Goal: Task Accomplishment & Management: Manage account settings

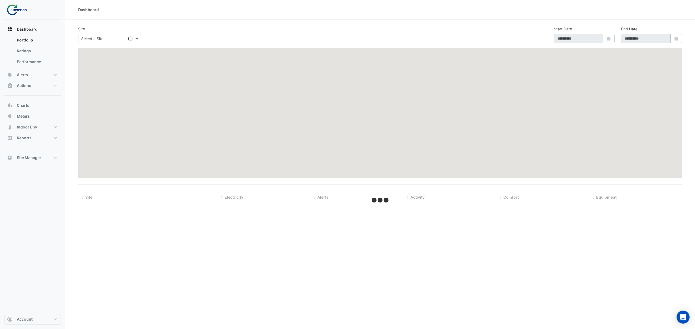
type input "**********"
select select "***"
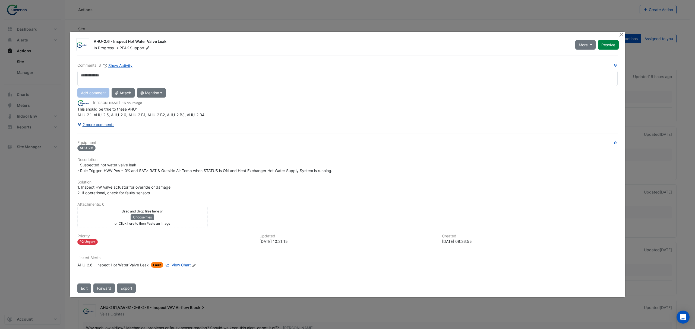
click at [109, 129] on button "2 more comments" at bounding box center [95, 124] width 37 height 9
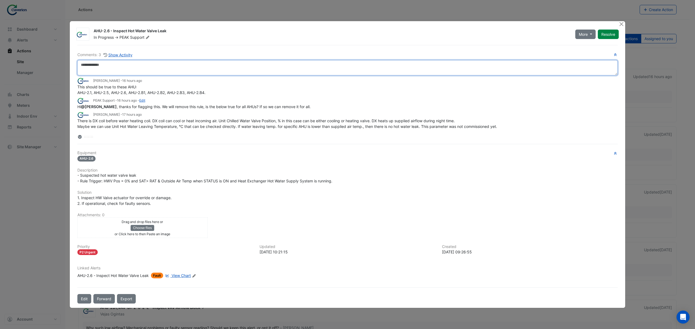
click at [237, 72] on textarea at bounding box center [347, 67] width 540 height 15
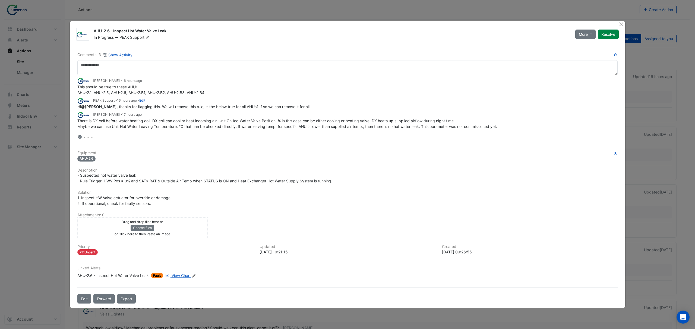
click at [85, 276] on div "AHU-2.6 - Inspect Hot Water Valve Leak" at bounding box center [112, 276] width 71 height 6
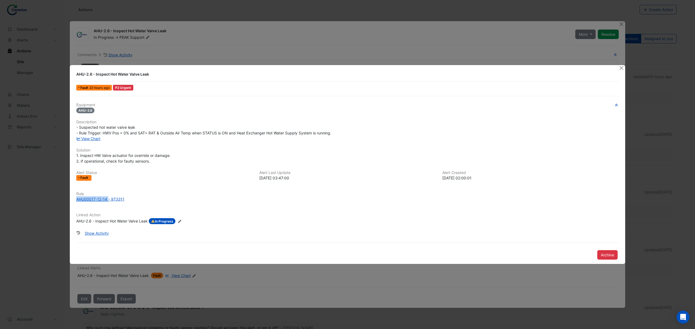
drag, startPoint x: 75, startPoint y: 201, endPoint x: 108, endPoint y: 206, distance: 33.2
click at [108, 206] on div "Rule AHU00017-12-14 - 973311" at bounding box center [347, 199] width 549 height 15
click at [100, 207] on div "Equipment AHU-2.6 Description - Suspected hot water valve leak - Rule Trigger: …" at bounding box center [347, 166] width 542 height 126
drag, startPoint x: 73, startPoint y: 204, endPoint x: 100, endPoint y: 213, distance: 28.8
click at [107, 204] on div "Rule AHU00017-12-14 - 973311" at bounding box center [347, 199] width 549 height 15
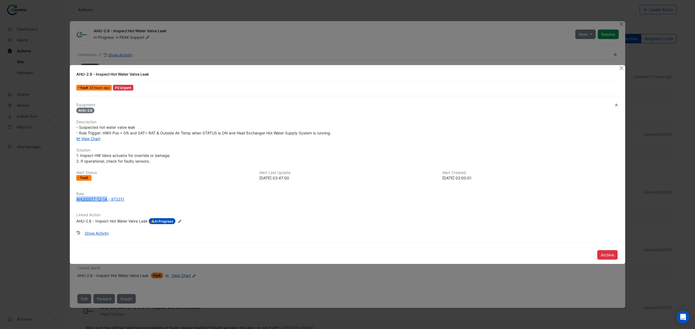
copy div "AHU00017-12-14"
click at [620, 66] on button "Close" at bounding box center [621, 68] width 6 height 6
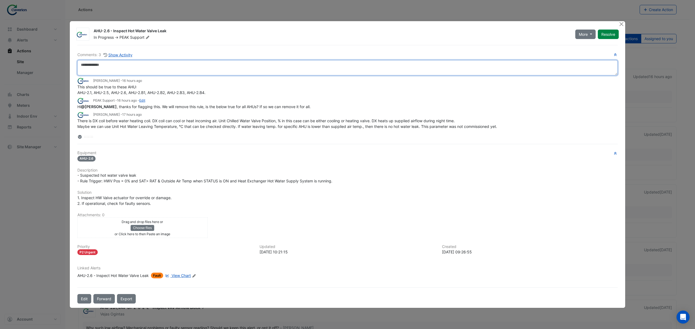
click at [154, 71] on textarea at bounding box center [347, 67] width 540 height 15
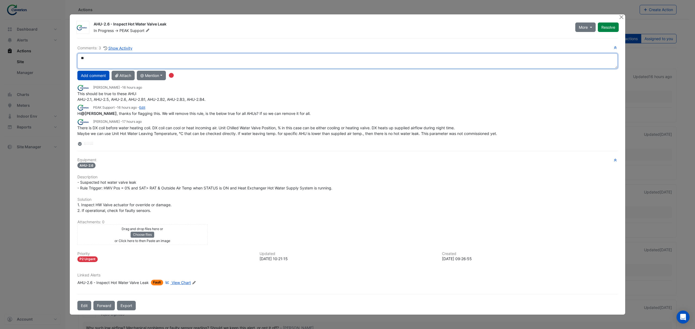
type textarea "*"
click at [296, 62] on textarea "**********" at bounding box center [347, 60] width 540 height 15
drag, startPoint x: 274, startPoint y: 61, endPoint x: 235, endPoint y: 61, distance: 39.1
click at [235, 61] on textarea "**********" at bounding box center [347, 60] width 540 height 15
drag, startPoint x: 184, startPoint y: 58, endPoint x: 167, endPoint y: 58, distance: 17.4
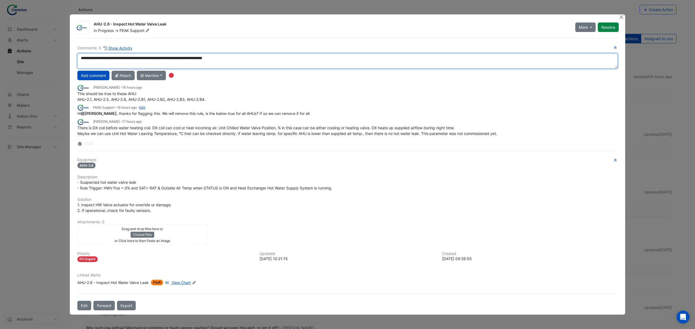
click at [167, 58] on textarea "**********" at bounding box center [347, 60] width 540 height 15
click at [266, 55] on textarea "**********" at bounding box center [347, 60] width 540 height 15
type textarea "**********"
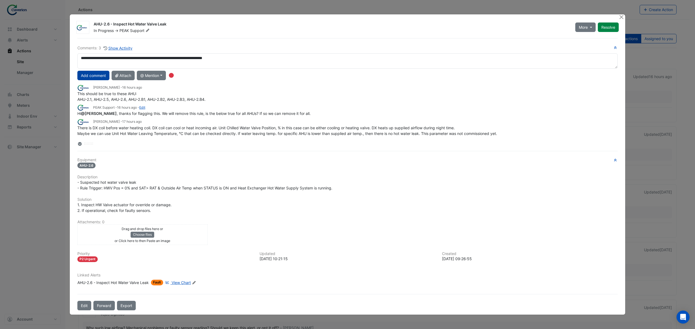
click at [95, 77] on button "Add comment" at bounding box center [93, 75] width 32 height 9
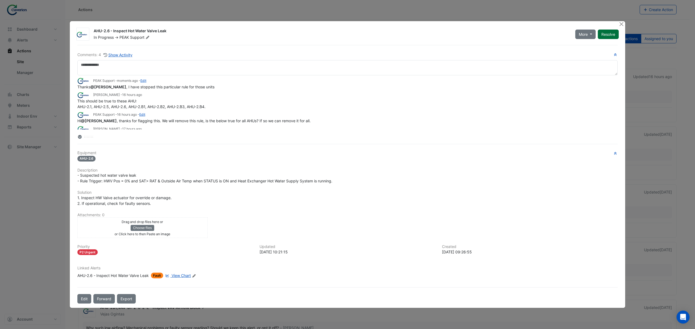
click at [615, 33] on button "Resolve" at bounding box center [608, 34] width 21 height 9
click at [620, 21] on button "Close" at bounding box center [621, 24] width 6 height 6
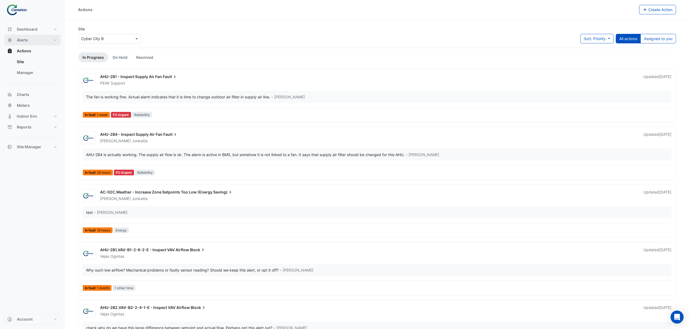
click at [31, 37] on button "Alerts" at bounding box center [32, 40] width 56 height 11
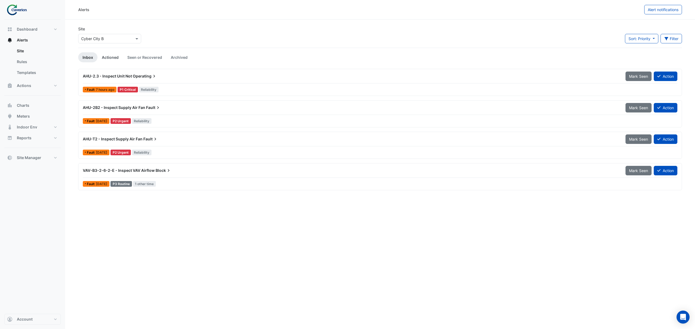
click at [105, 55] on link "Actioned" at bounding box center [110, 57] width 26 height 10
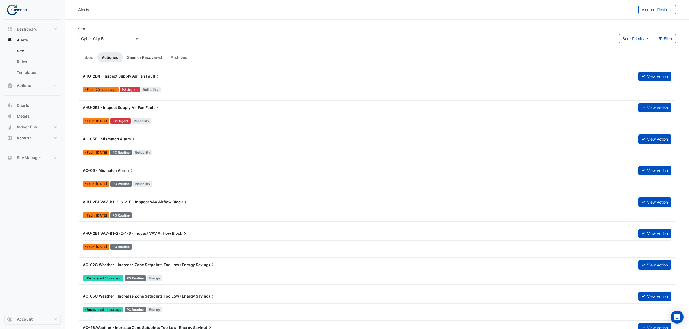
click at [133, 55] on link "Seen or Recovered" at bounding box center [144, 57] width 43 height 10
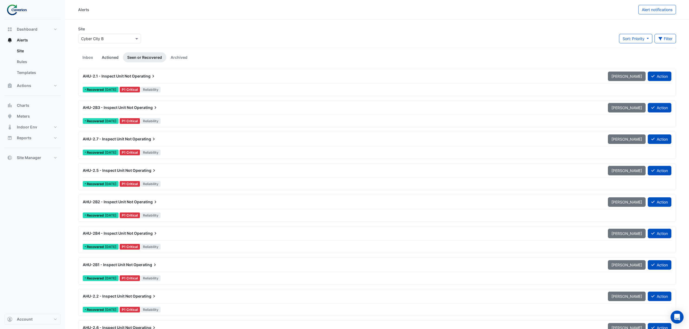
click at [106, 53] on link "Actioned" at bounding box center [110, 57] width 26 height 10
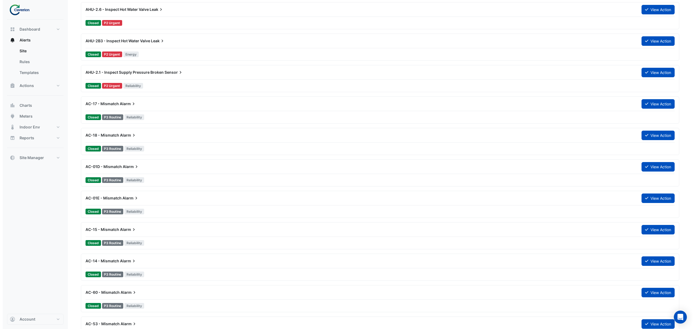
scroll to position [881, 0]
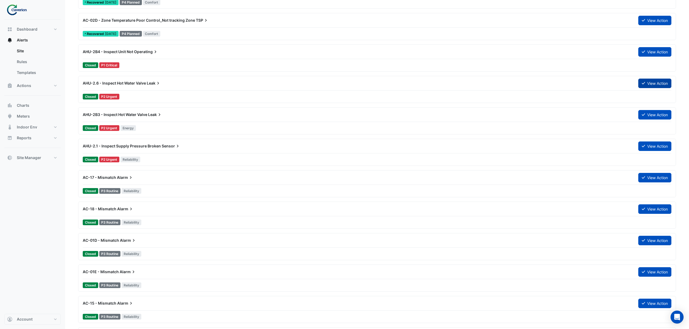
click at [650, 86] on button "View Action" at bounding box center [655, 83] width 33 height 9
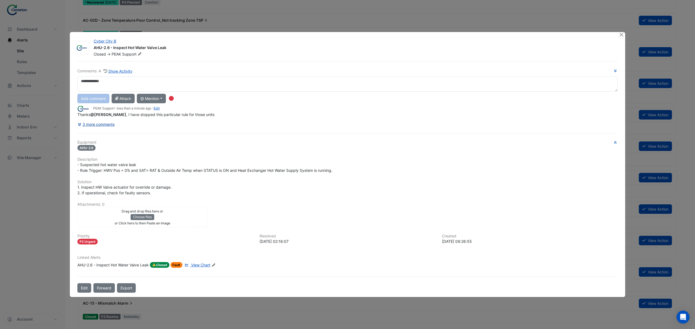
click at [107, 124] on button "3 more comments" at bounding box center [95, 124] width 37 height 9
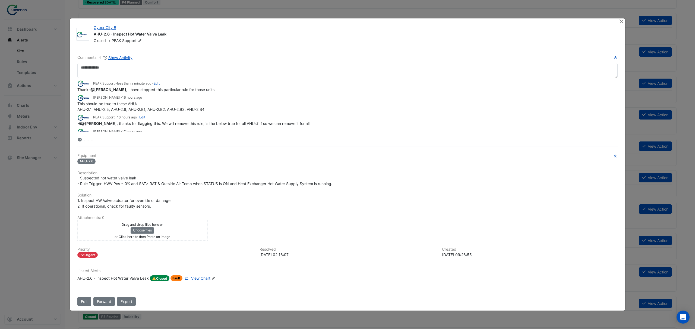
click at [625, 20] on ngb-modal-window "Cyber City B AHU-2.6 - Inspect Hot Water Valve Leak Closed -> PEAK Support Comm…" at bounding box center [347, 164] width 695 height 329
click at [619, 21] on div "Cyber City B AHU-2.6 - Inspect Hot Water Valve Leak Closed -> PEAK Support Comm…" at bounding box center [347, 164] width 555 height 292
click at [620, 21] on button "Close" at bounding box center [621, 21] width 6 height 6
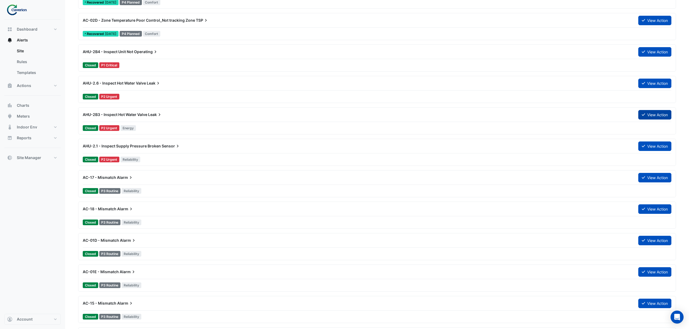
click at [649, 117] on button "View Action" at bounding box center [655, 114] width 33 height 9
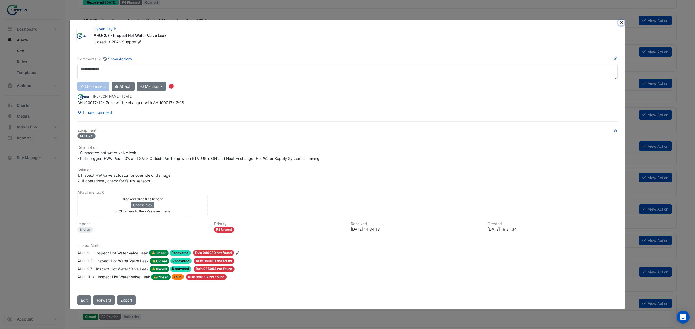
click at [622, 21] on button "Close" at bounding box center [621, 23] width 6 height 6
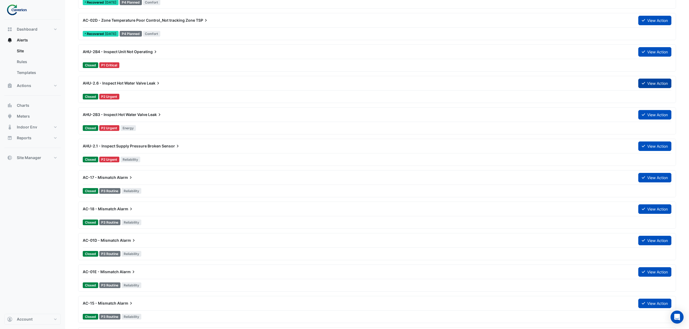
click at [649, 81] on button "View Action" at bounding box center [655, 83] width 33 height 9
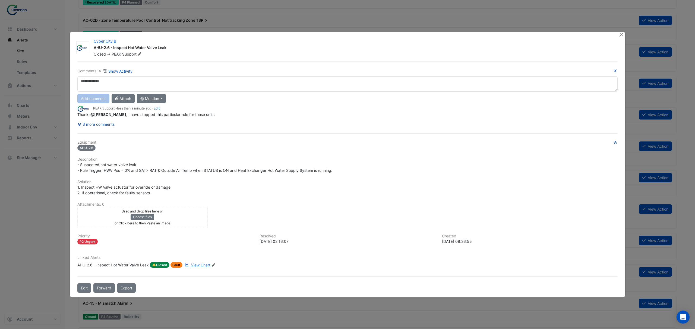
click at [115, 125] on button "3 more comments" at bounding box center [95, 124] width 37 height 9
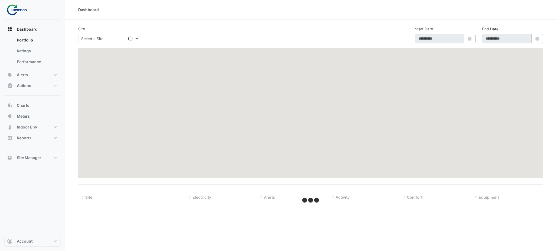
type input "**********"
select select "***"
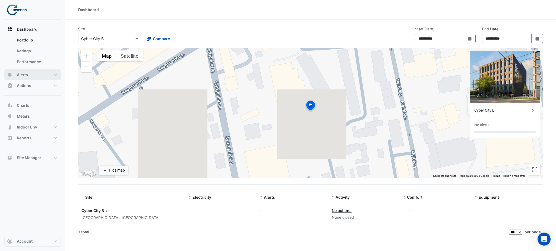
click at [46, 77] on button "Alerts" at bounding box center [32, 74] width 56 height 11
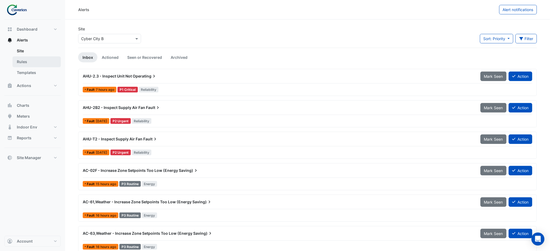
click at [41, 62] on link "Rules" at bounding box center [36, 61] width 48 height 11
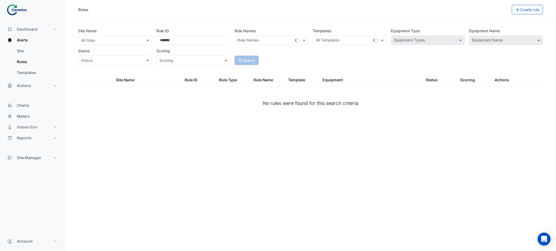
click at [135, 42] on input "text" at bounding box center [109, 41] width 57 height 6
click at [101, 52] on span "Cyber City B" at bounding box center [94, 52] width 23 height 5
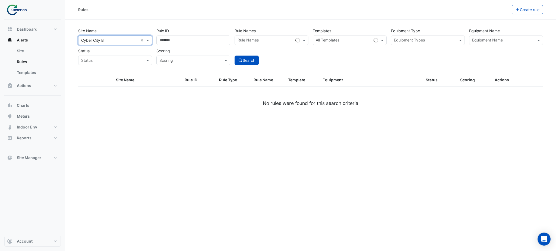
click at [425, 72] on div "Site Name All Sites × Cyber City B × Rule ID Rule Names Rule Names Templates Al…" at bounding box center [310, 50] width 471 height 48
click at [501, 46] on div "Site Name All Sites × Cyber City B × Rule ID Rule Names Rule Names Templates Al…" at bounding box center [310, 45] width 469 height 40
click at [345, 45] on div "Site Name All Sites × Cyber City B × Rule ID Rule Names Rule Names Templates Al…" at bounding box center [310, 45] width 469 height 40
click at [348, 38] on input "text" at bounding box center [344, 41] width 56 height 6
paste input "**********"
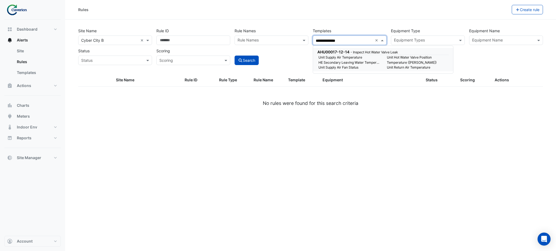
click at [349, 51] on span "AHU00017-12-14" at bounding box center [333, 52] width 32 height 5
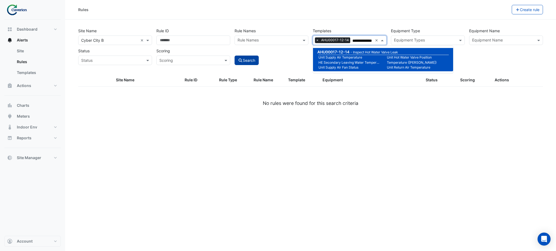
type input "**********"
click at [254, 57] on button "Search" at bounding box center [246, 60] width 24 height 9
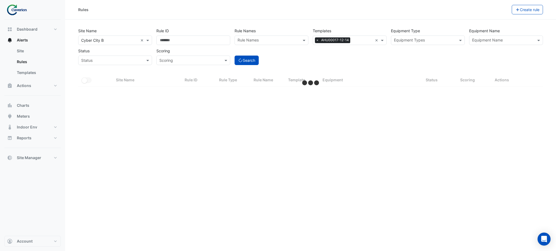
select select "***"
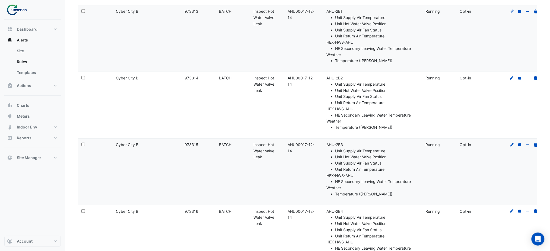
scroll to position [543, 0]
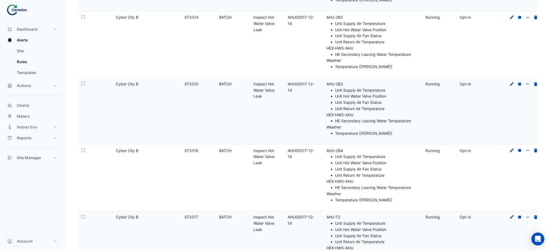
click at [83, 148] on div "Select:" at bounding box center [95, 151] width 28 height 6
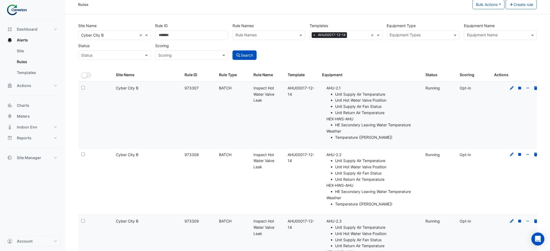
scroll to position [0, 0]
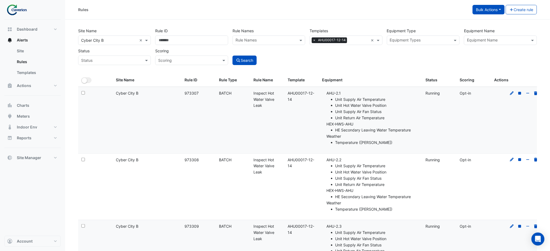
click at [486, 9] on button "Bulk Actions" at bounding box center [489, 9] width 32 height 9
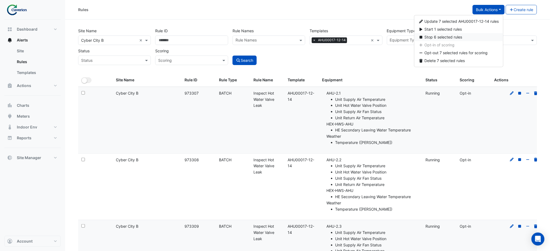
click at [462, 37] on span "Stop 6 selected rules" at bounding box center [443, 37] width 38 height 5
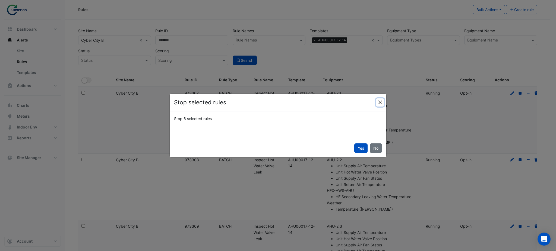
click at [380, 103] on button "Close" at bounding box center [380, 103] width 8 height 8
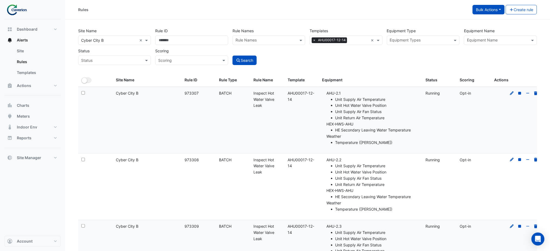
click at [478, 13] on button "Bulk Actions" at bounding box center [489, 9] width 32 height 9
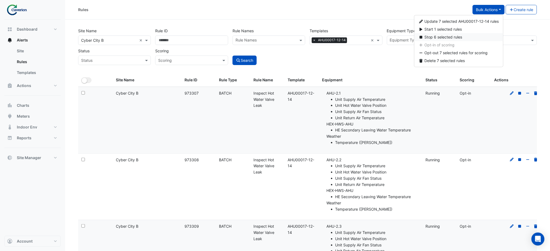
click at [442, 38] on span "Stop 6 selected rules" at bounding box center [443, 37] width 38 height 5
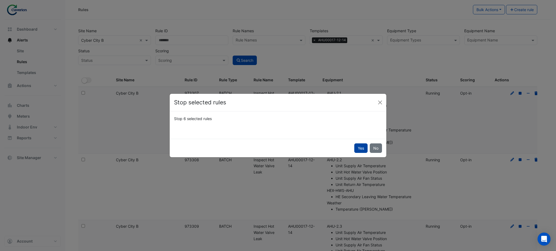
click at [362, 149] on button "Yes" at bounding box center [360, 148] width 13 height 9
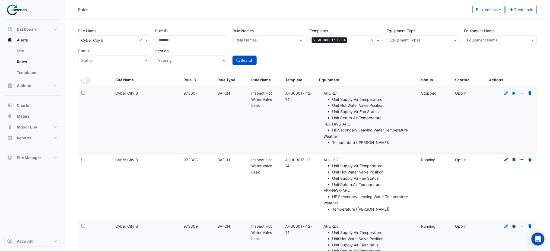
click at [175, 137] on datatable-body-cell "Site Name: Cyber City B" at bounding box center [146, 120] width 68 height 66
